Goal: Information Seeking & Learning: Learn about a topic

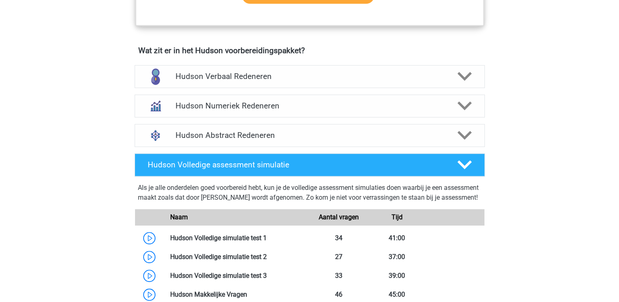
scroll to position [487, 0]
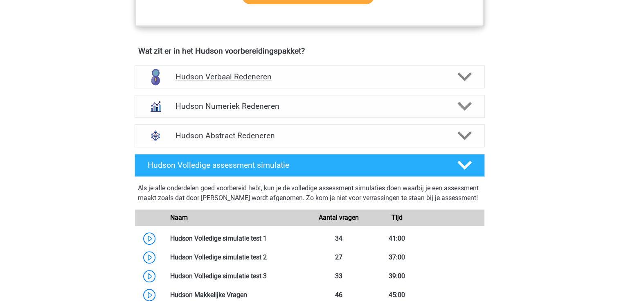
click at [465, 74] on icon at bounding box center [464, 77] width 14 height 14
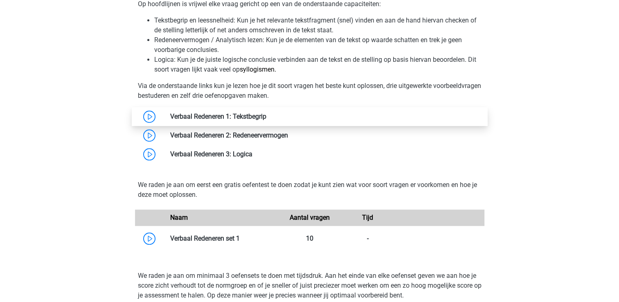
scroll to position [664, 0]
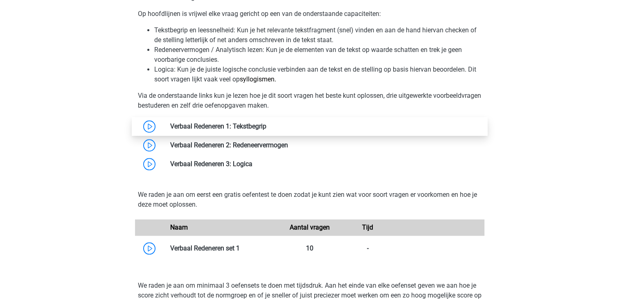
click at [266, 124] on link at bounding box center [266, 126] width 0 height 8
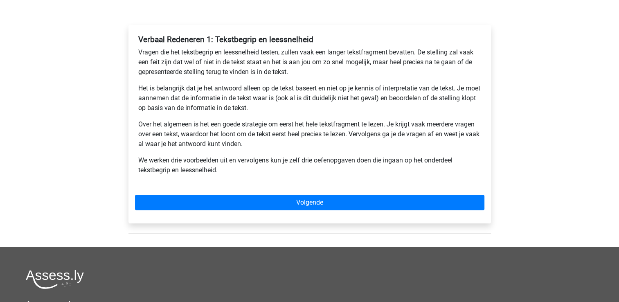
scroll to position [116, 0]
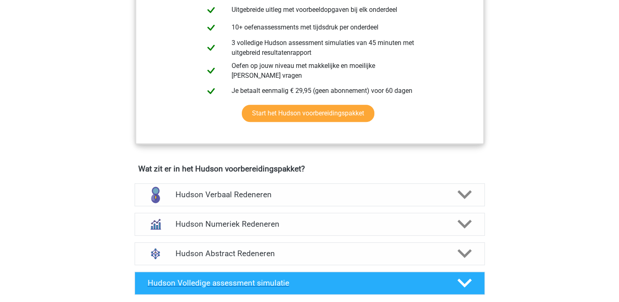
scroll to position [364, 0]
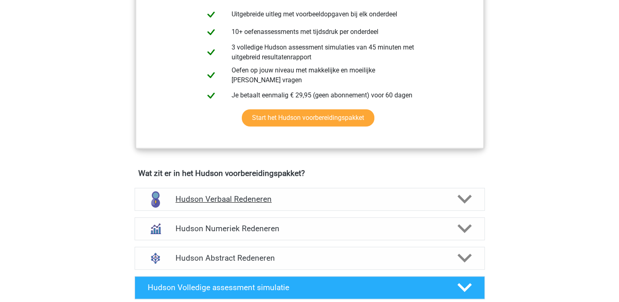
click at [253, 199] on h4 "Hudson Verbaal Redeneren" at bounding box center [309, 198] width 268 height 9
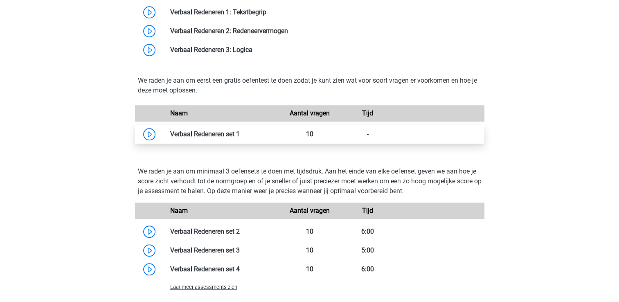
scroll to position [779, 0]
click at [240, 130] on link at bounding box center [240, 134] width 0 height 8
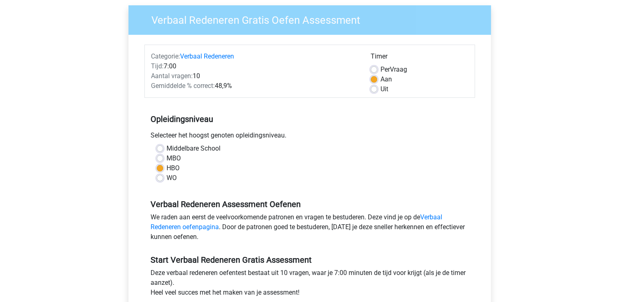
scroll to position [94, 0]
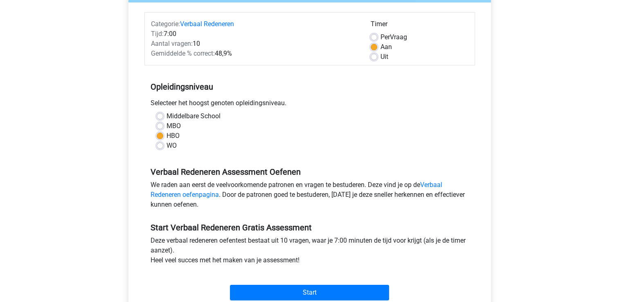
click at [166, 147] on label "WO" at bounding box center [171, 146] width 10 height 10
click at [159, 147] on input "WO" at bounding box center [160, 145] width 7 height 8
radio input "true"
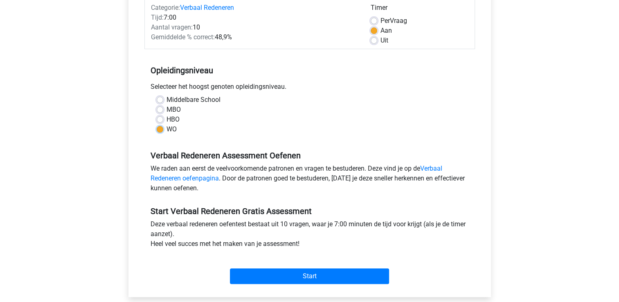
scroll to position [106, 0]
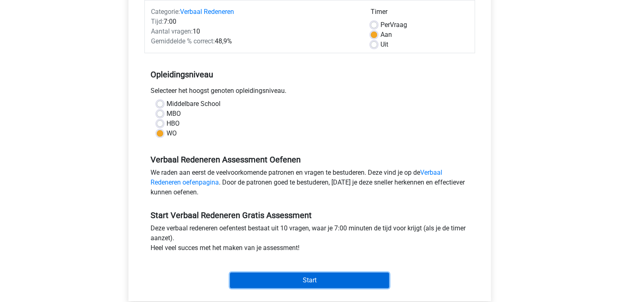
click at [311, 281] on input "Start" at bounding box center [309, 280] width 159 height 16
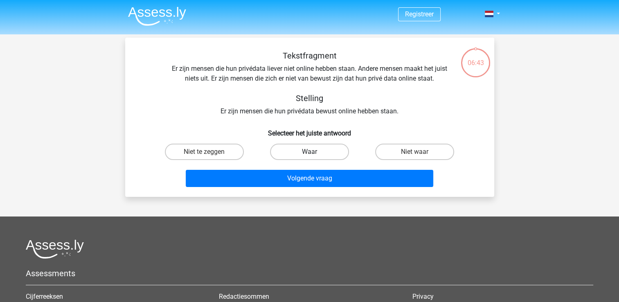
click at [308, 154] on label "Waar" at bounding box center [309, 152] width 79 height 16
click at [309, 154] on input "Waar" at bounding box center [311, 154] width 5 height 5
radio input "true"
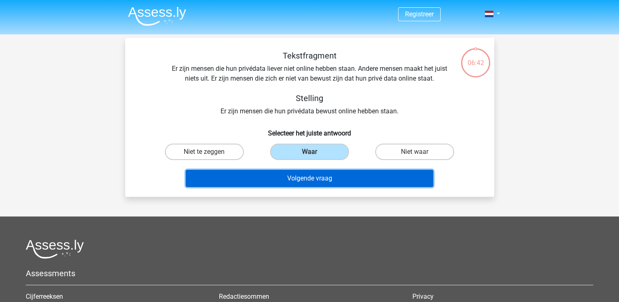
click at [311, 177] on button "Volgende vraag" at bounding box center [309, 178] width 247 height 17
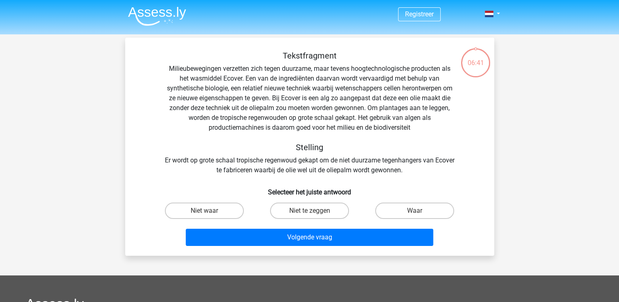
scroll to position [38, 0]
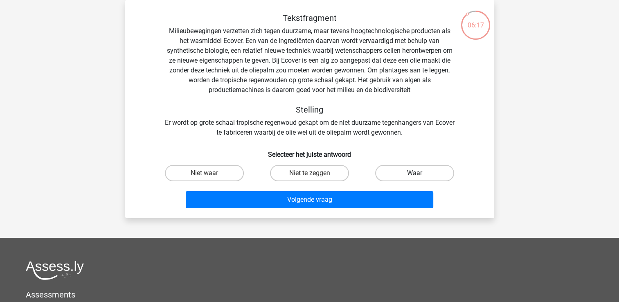
click at [399, 175] on label "Waar" at bounding box center [414, 173] width 79 height 16
click at [415, 175] on input "Waar" at bounding box center [417, 175] width 5 height 5
radio input "true"
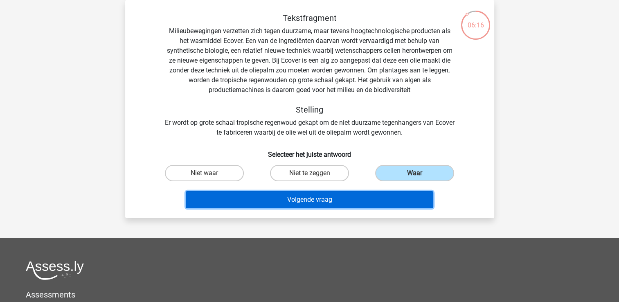
click at [358, 200] on button "Volgende vraag" at bounding box center [309, 199] width 247 height 17
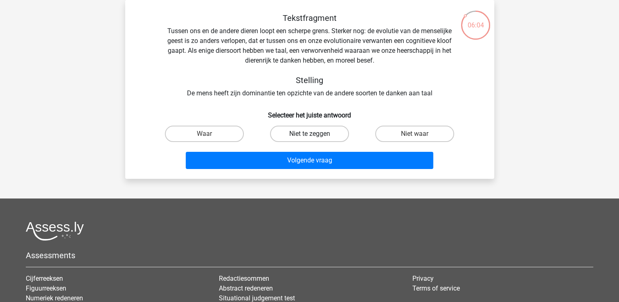
click at [285, 134] on label "Niet te zeggen" at bounding box center [309, 134] width 79 height 16
click at [309, 134] on input "Niet te zeggen" at bounding box center [311, 136] width 5 height 5
radio input "true"
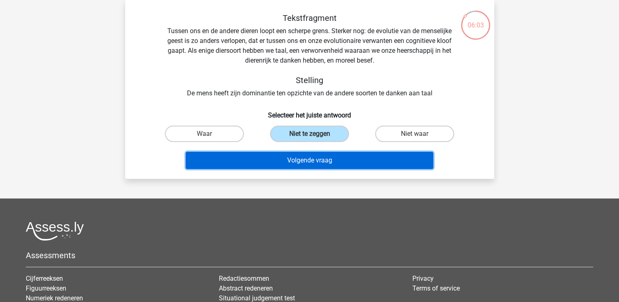
click at [303, 162] on button "Volgende vraag" at bounding box center [309, 160] width 247 height 17
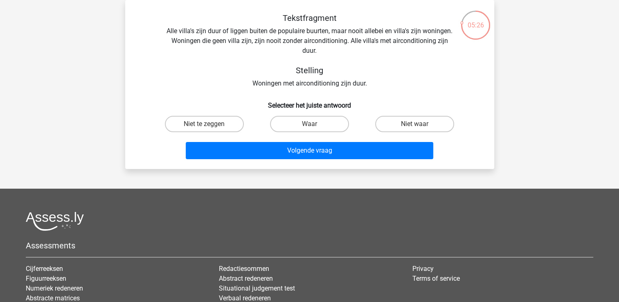
click at [415, 124] on input "Niet waar" at bounding box center [417, 126] width 5 height 5
radio input "true"
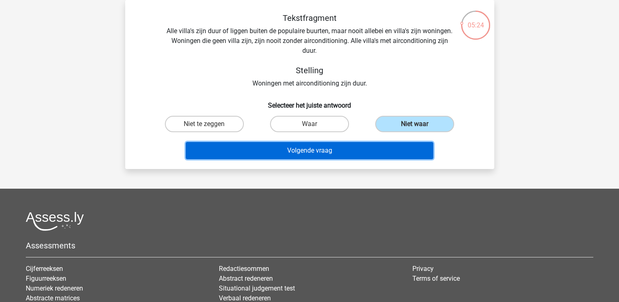
click at [321, 150] on button "Volgende vraag" at bounding box center [309, 150] width 247 height 17
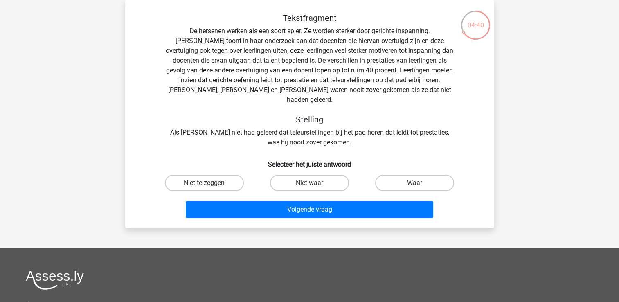
click at [416, 183] on input "Waar" at bounding box center [417, 185] width 5 height 5
radio input "true"
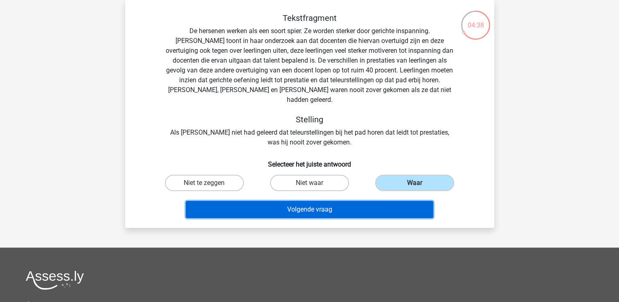
click at [357, 201] on button "Volgende vraag" at bounding box center [309, 209] width 247 height 17
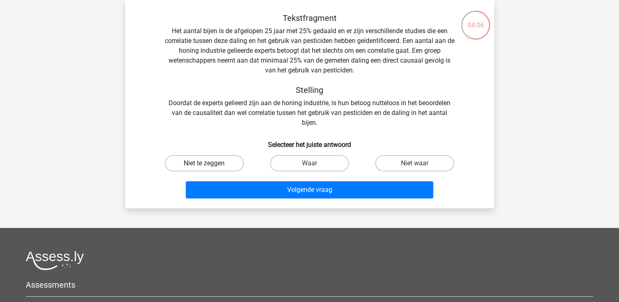
click at [218, 162] on label "Niet te zeggen" at bounding box center [204, 163] width 79 height 16
click at [209, 163] on input "Niet te zeggen" at bounding box center [206, 165] width 5 height 5
radio input "true"
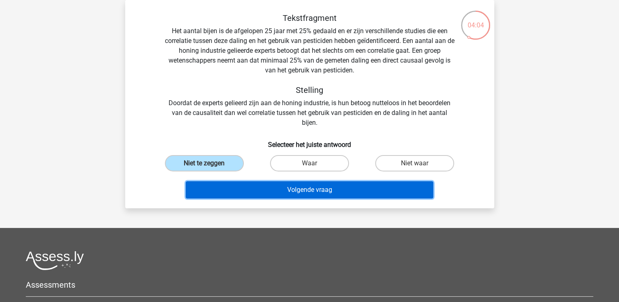
click at [261, 188] on button "Volgende vraag" at bounding box center [309, 189] width 247 height 17
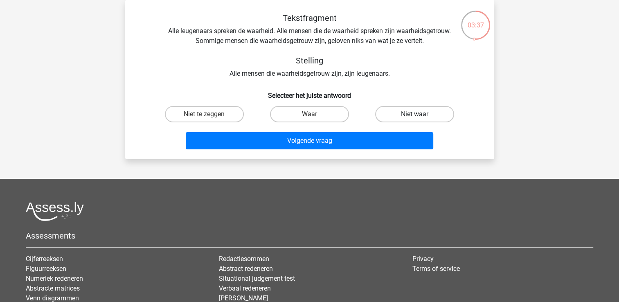
click at [421, 114] on label "Niet waar" at bounding box center [414, 114] width 79 height 16
click at [420, 114] on input "Niet waar" at bounding box center [417, 116] width 5 height 5
radio input "true"
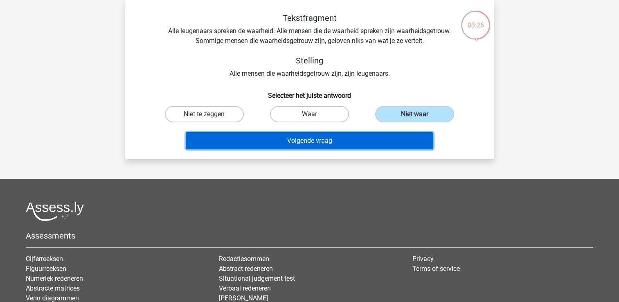
click at [333, 142] on button "Volgende vraag" at bounding box center [309, 140] width 247 height 17
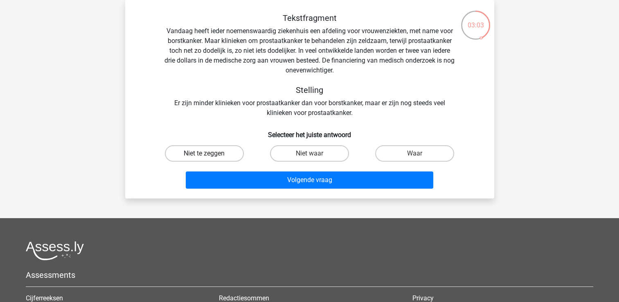
click at [216, 152] on label "Niet te zeggen" at bounding box center [204, 153] width 79 height 16
click at [209, 153] on input "Niet te zeggen" at bounding box center [206, 155] width 5 height 5
radio input "true"
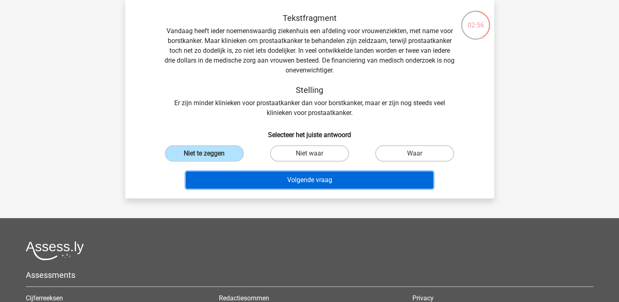
click at [353, 184] on button "Volgende vraag" at bounding box center [309, 179] width 247 height 17
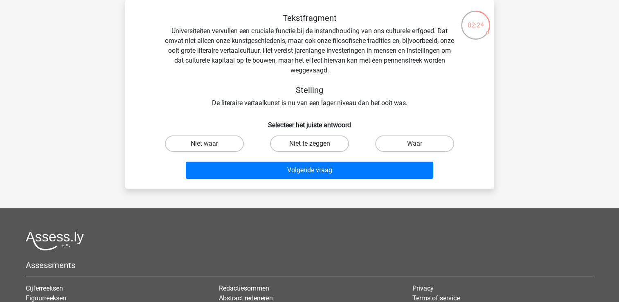
click at [304, 144] on label "Niet te zeggen" at bounding box center [309, 143] width 79 height 16
click at [309, 144] on input "Niet te zeggen" at bounding box center [311, 146] width 5 height 5
radio input "true"
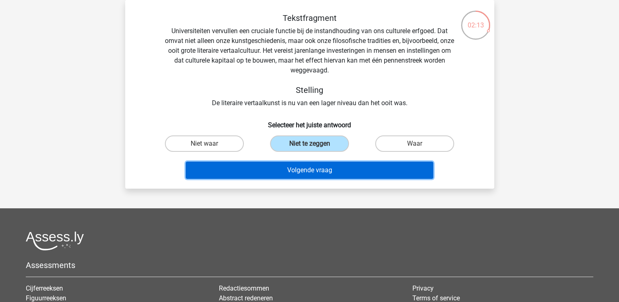
click at [337, 168] on button "Volgende vraag" at bounding box center [309, 170] width 247 height 17
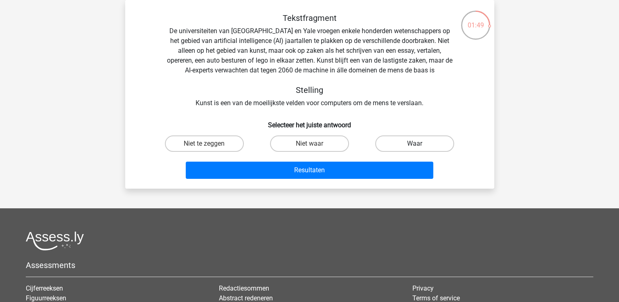
click at [427, 142] on label "Waar" at bounding box center [414, 143] width 79 height 16
click at [420, 144] on input "Waar" at bounding box center [417, 146] width 5 height 5
radio input "true"
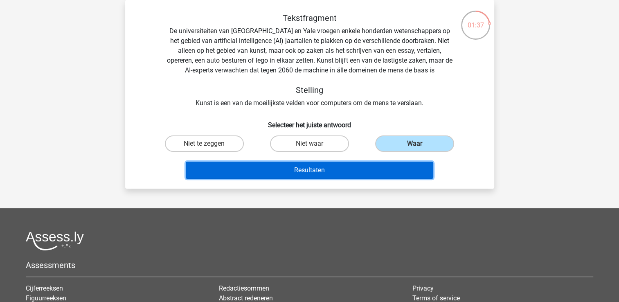
click at [300, 167] on button "Resultaten" at bounding box center [309, 170] width 247 height 17
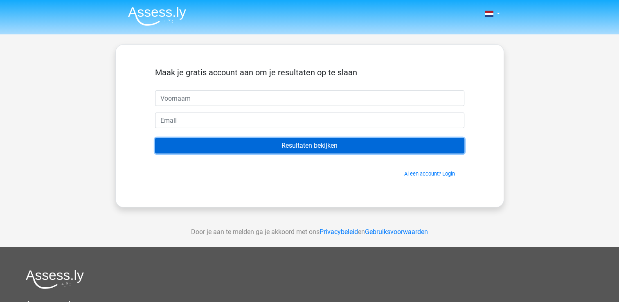
click at [313, 148] on input "Resultaten bekijken" at bounding box center [309, 146] width 309 height 16
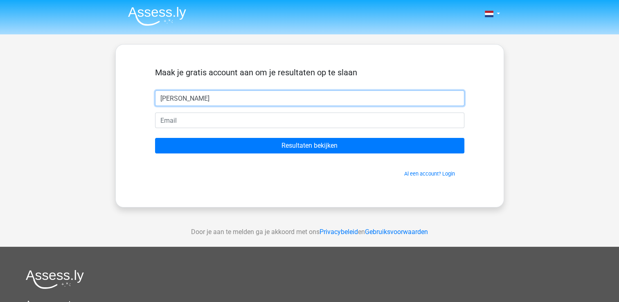
type input "[PERSON_NAME]"
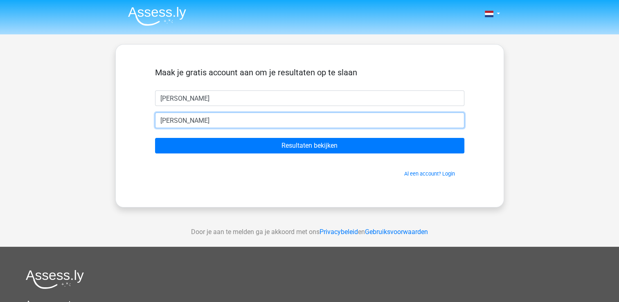
type input "[PERSON_NAME][EMAIL_ADDRESS][DOMAIN_NAME]"
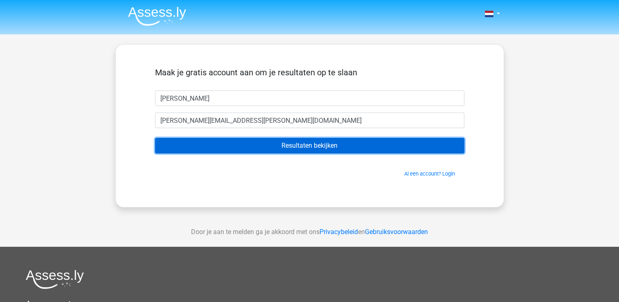
click at [310, 144] on input "Resultaten bekijken" at bounding box center [309, 146] width 309 height 16
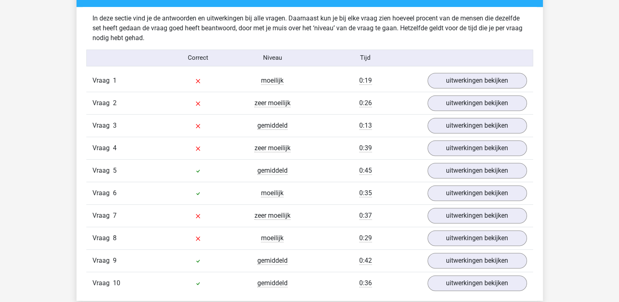
scroll to position [640, 0]
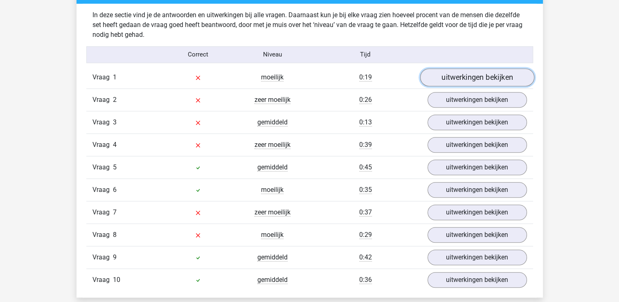
click at [469, 76] on link "uitwerkingen bekijken" at bounding box center [477, 77] width 114 height 18
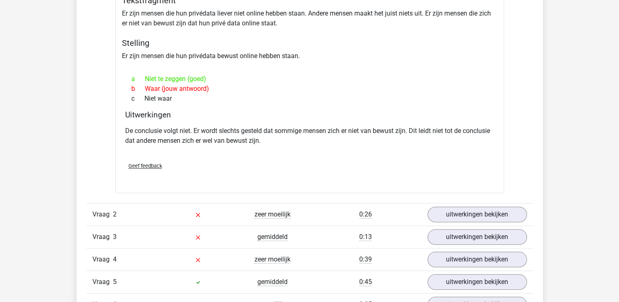
scroll to position [747, 0]
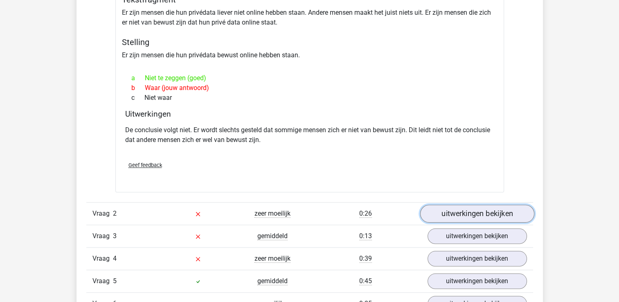
click at [494, 214] on link "uitwerkingen bekijken" at bounding box center [477, 214] width 114 height 18
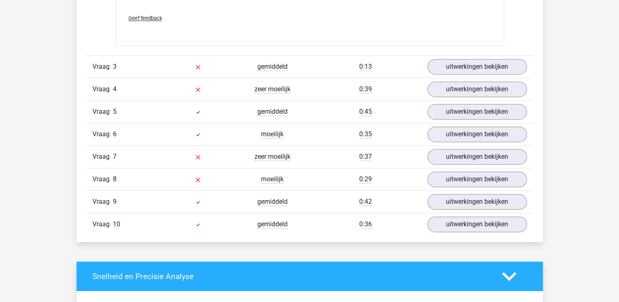
scroll to position [1196, 0]
click at [469, 63] on link "uitwerkingen bekijken" at bounding box center [477, 67] width 114 height 18
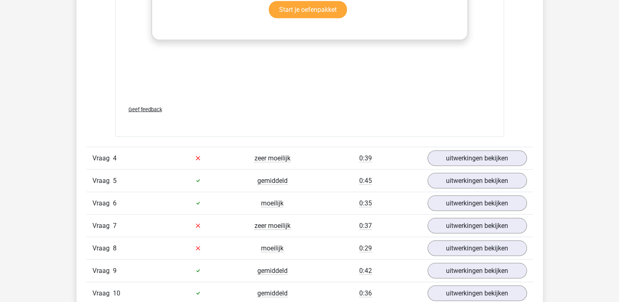
scroll to position [1578, 0]
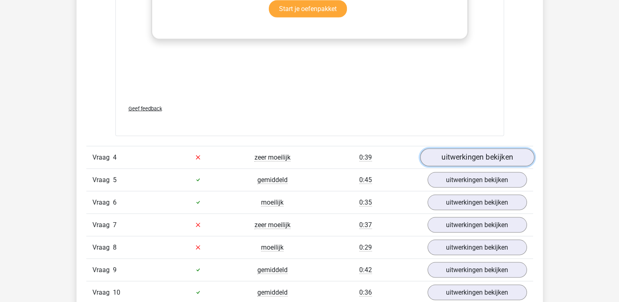
click at [468, 155] on link "uitwerkingen bekijken" at bounding box center [477, 157] width 114 height 18
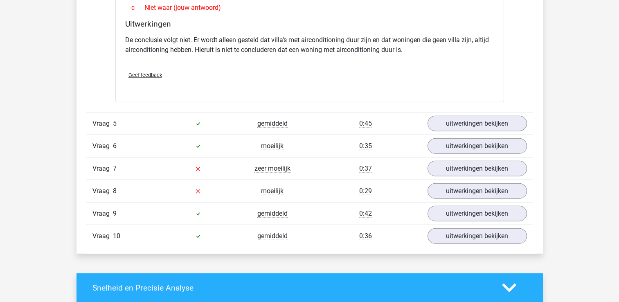
scroll to position [1856, 0]
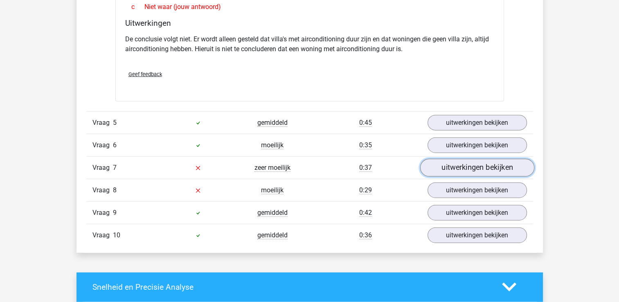
click at [467, 166] on link "uitwerkingen bekijken" at bounding box center [477, 168] width 114 height 18
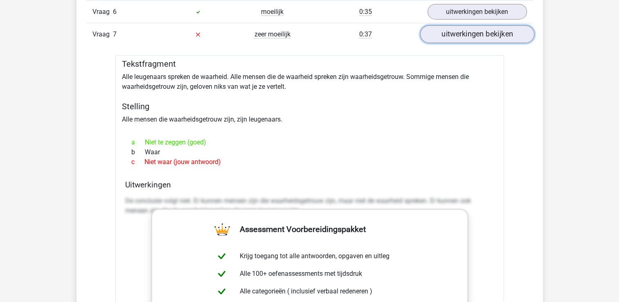
scroll to position [1990, 0]
click at [470, 35] on link "uitwerkingen bekijken" at bounding box center [477, 34] width 114 height 18
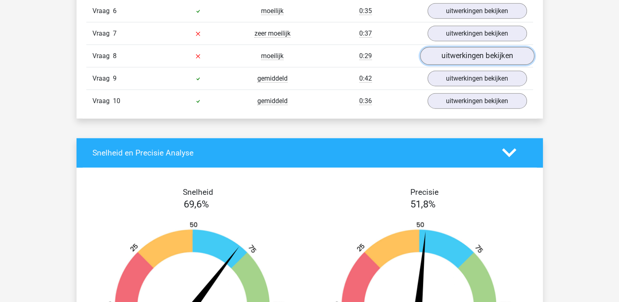
click at [459, 58] on link "uitwerkingen bekijken" at bounding box center [477, 56] width 114 height 18
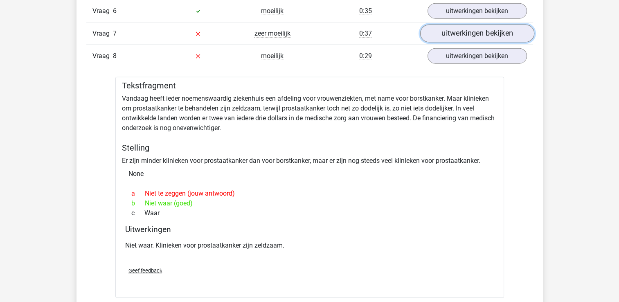
click at [502, 34] on link "uitwerkingen bekijken" at bounding box center [477, 34] width 114 height 18
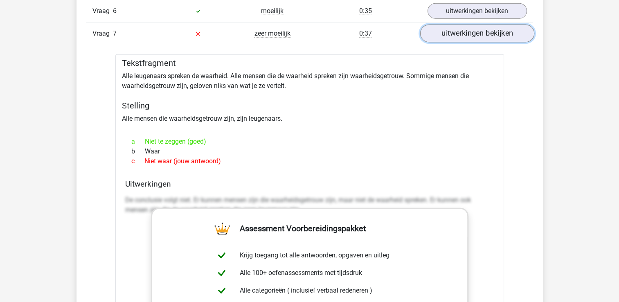
click at [502, 34] on link "uitwerkingen bekijken" at bounding box center [477, 34] width 114 height 18
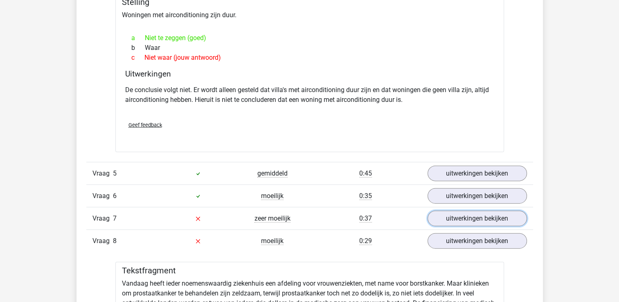
scroll to position [1805, 0]
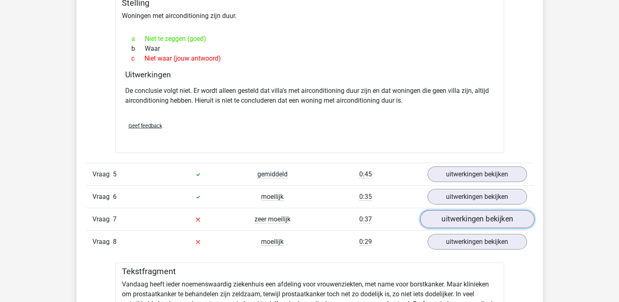
click at [455, 214] on link "uitwerkingen bekijken" at bounding box center [477, 219] width 114 height 18
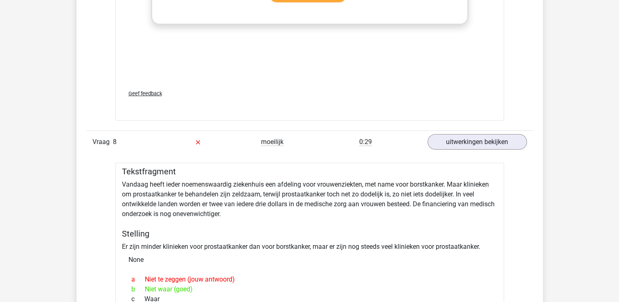
scroll to position [2345, 0]
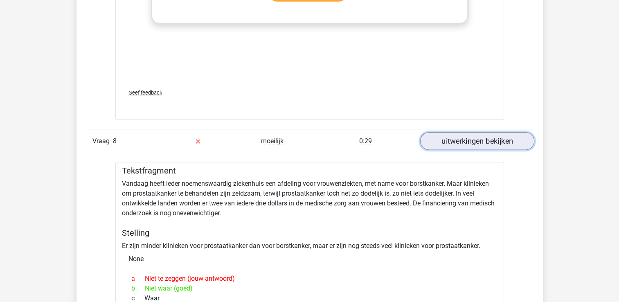
click at [455, 138] on link "uitwerkingen bekijken" at bounding box center [477, 141] width 114 height 18
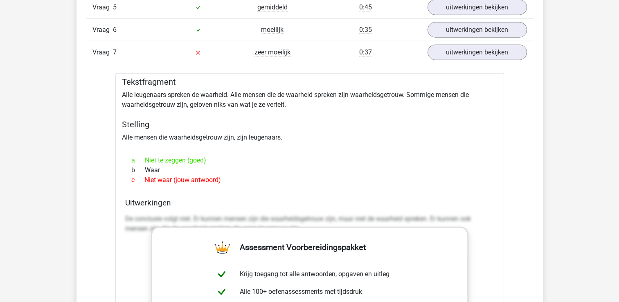
scroll to position [1972, 0]
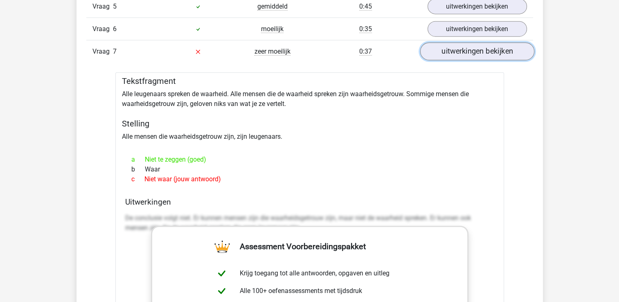
click at [470, 50] on link "uitwerkingen bekijken" at bounding box center [477, 52] width 114 height 18
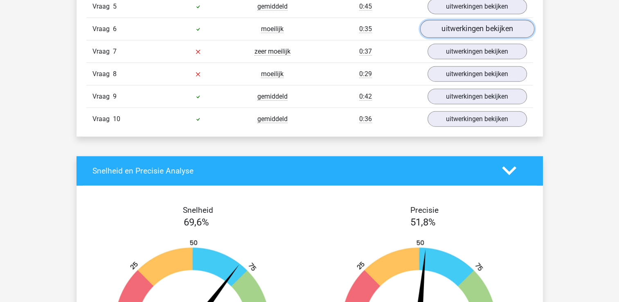
click at [459, 28] on link "uitwerkingen bekijken" at bounding box center [477, 29] width 114 height 18
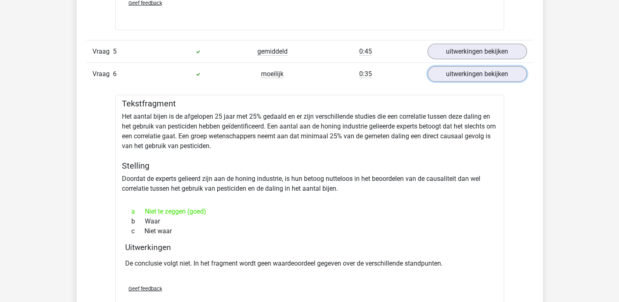
scroll to position [1926, 0]
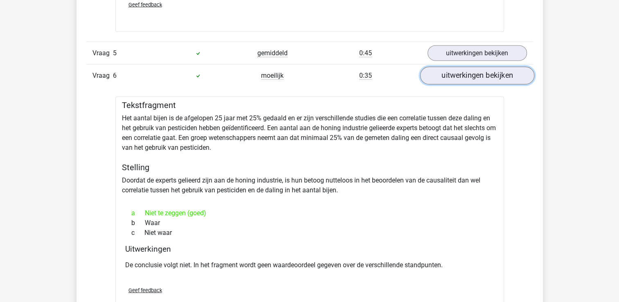
click at [466, 75] on link "uitwerkingen bekijken" at bounding box center [477, 76] width 114 height 18
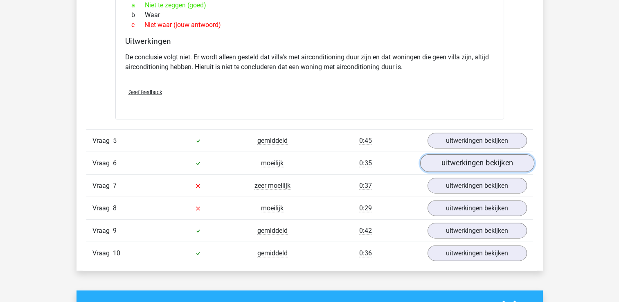
scroll to position [1837, 0]
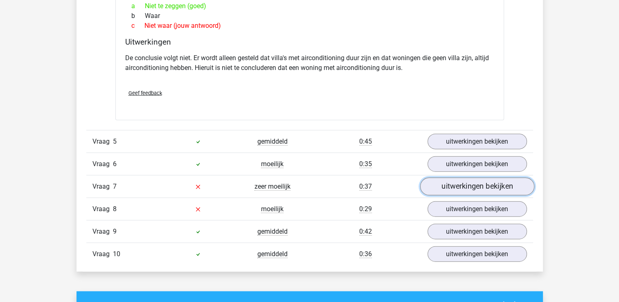
click at [460, 187] on link "uitwerkingen bekijken" at bounding box center [477, 187] width 114 height 18
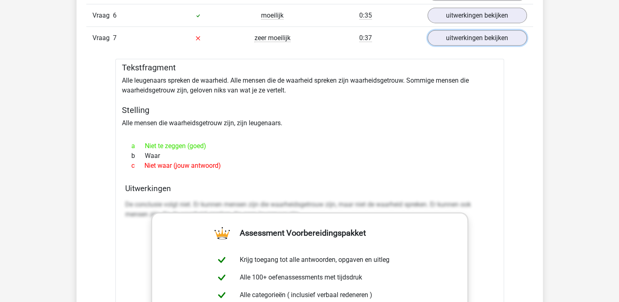
scroll to position [1983, 0]
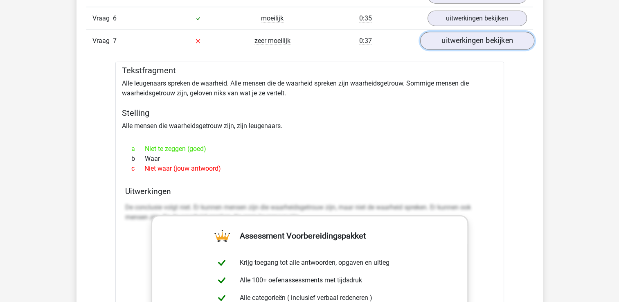
click at [468, 39] on link "uitwerkingen bekijken" at bounding box center [477, 41] width 114 height 18
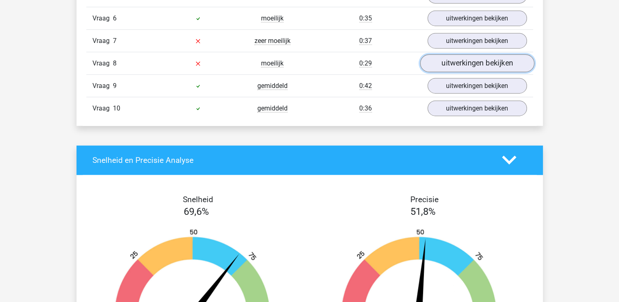
click at [441, 67] on link "uitwerkingen bekijken" at bounding box center [477, 63] width 114 height 18
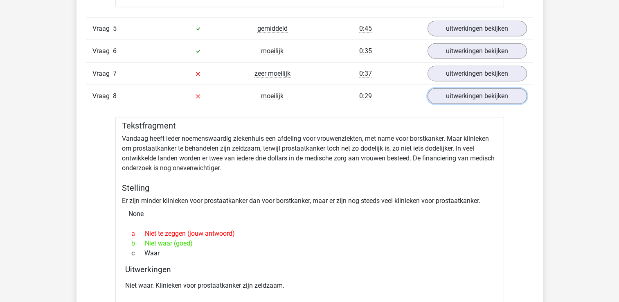
scroll to position [1909, 0]
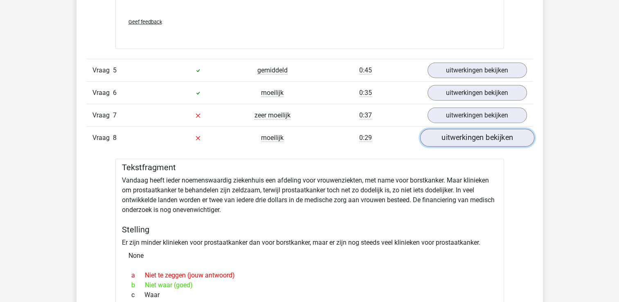
click at [453, 132] on link "uitwerkingen bekijken" at bounding box center [477, 138] width 114 height 18
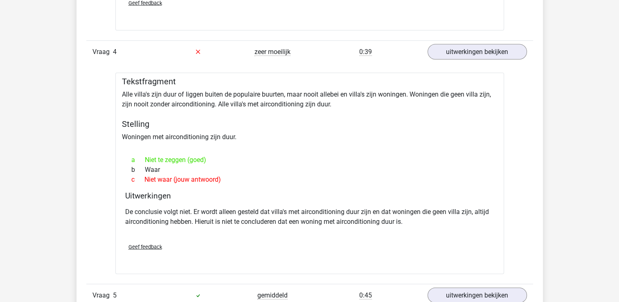
scroll to position [1671, 0]
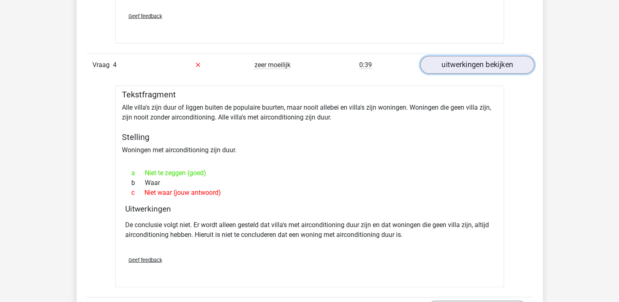
click at [459, 67] on link "uitwerkingen bekijken" at bounding box center [477, 65] width 114 height 18
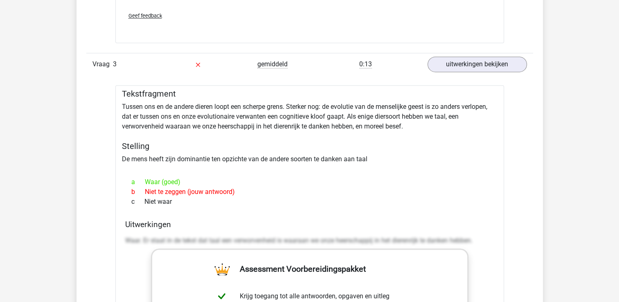
scroll to position [1199, 0]
click at [455, 63] on link "uitwerkingen bekijken" at bounding box center [477, 64] width 114 height 18
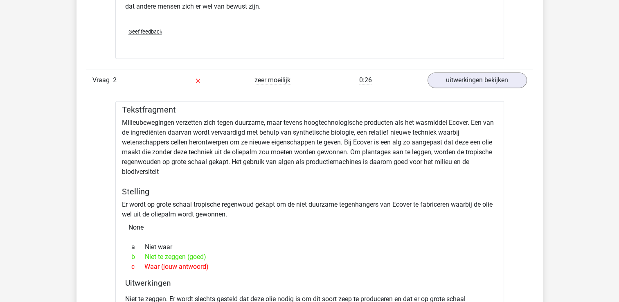
scroll to position [880, 0]
click at [455, 84] on link "uitwerkingen bekijken" at bounding box center [477, 80] width 114 height 18
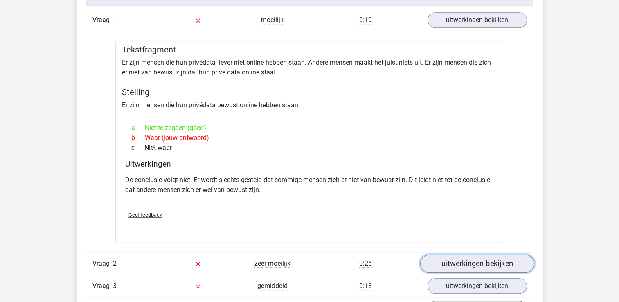
scroll to position [650, 0]
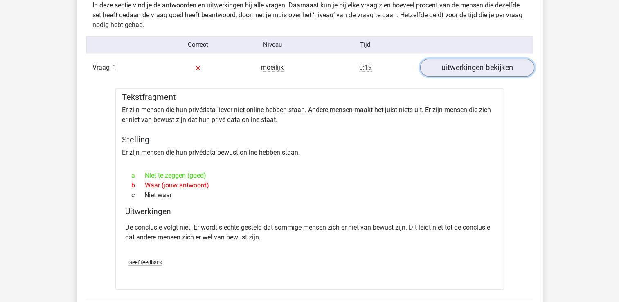
click at [456, 69] on link "uitwerkingen bekijken" at bounding box center [477, 67] width 114 height 18
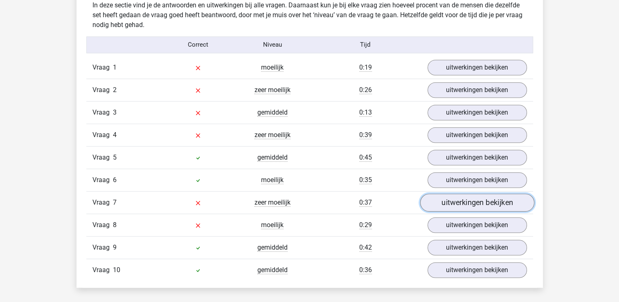
click at [463, 199] on link "uitwerkingen bekijken" at bounding box center [477, 202] width 114 height 18
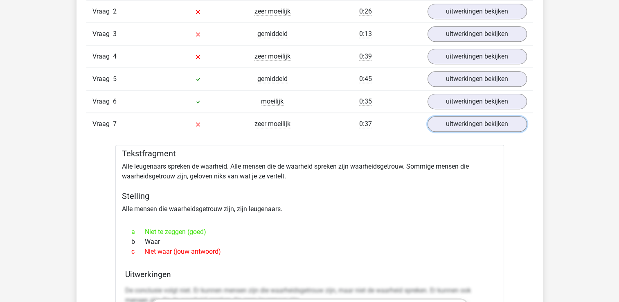
scroll to position [728, 0]
click at [458, 124] on link "uitwerkingen bekijken" at bounding box center [477, 124] width 114 height 18
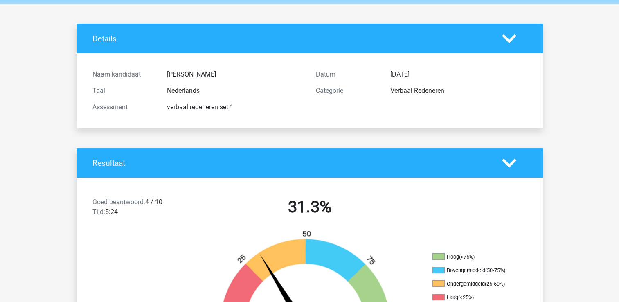
scroll to position [0, 0]
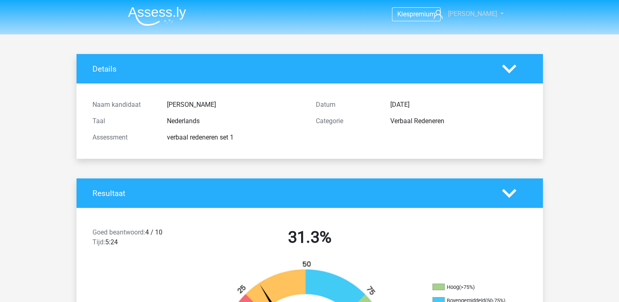
click at [483, 15] on span "[PERSON_NAME]" at bounding box center [471, 14] width 49 height 8
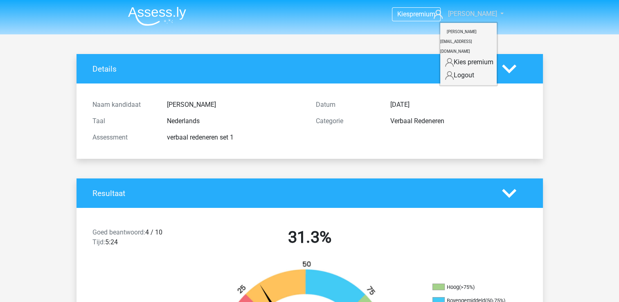
click at [483, 15] on span "[PERSON_NAME]" at bounding box center [471, 14] width 49 height 8
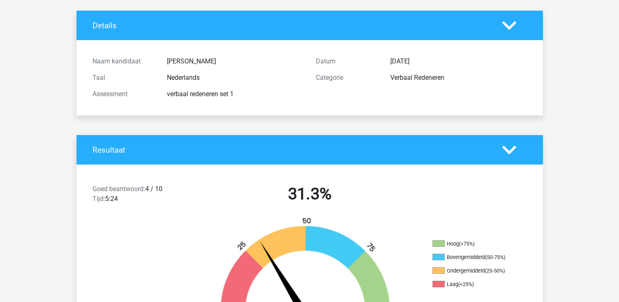
scroll to position [32, 0]
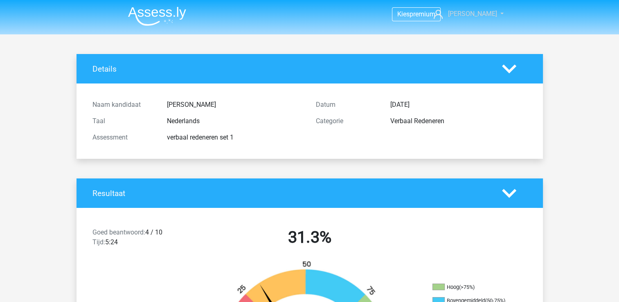
click at [477, 13] on span "[PERSON_NAME]" at bounding box center [471, 14] width 49 height 8
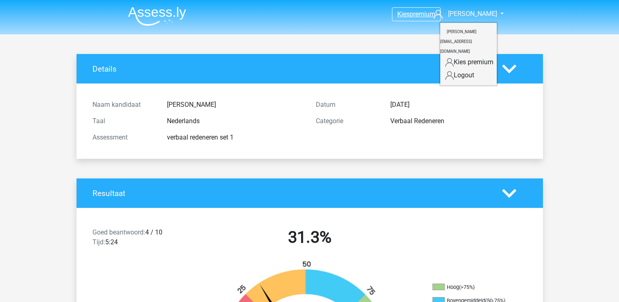
click at [422, 17] on span "premium" at bounding box center [422, 14] width 26 height 8
